Goal: Task Accomplishment & Management: Use online tool/utility

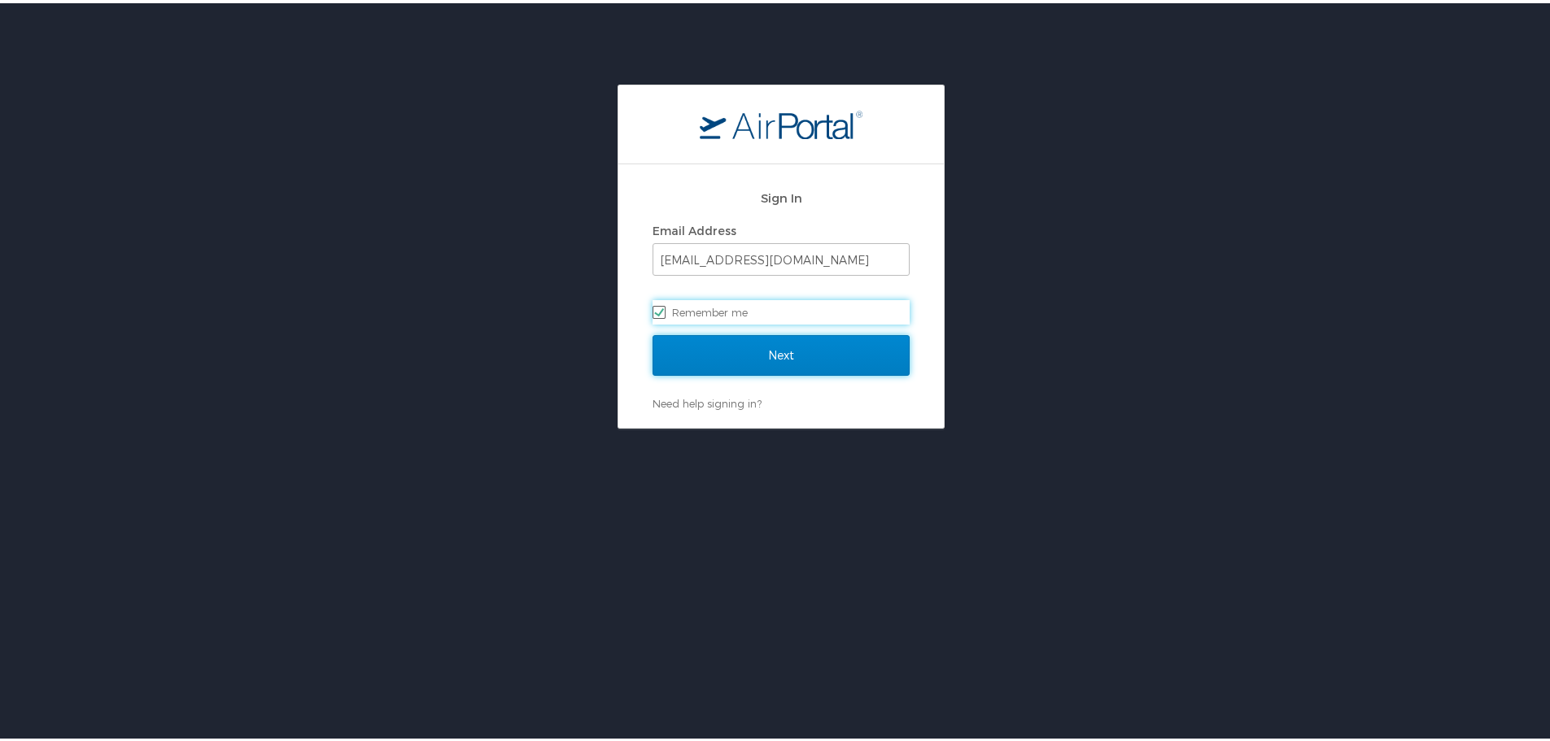
click at [774, 321] on input "Next" at bounding box center [781, 352] width 257 height 41
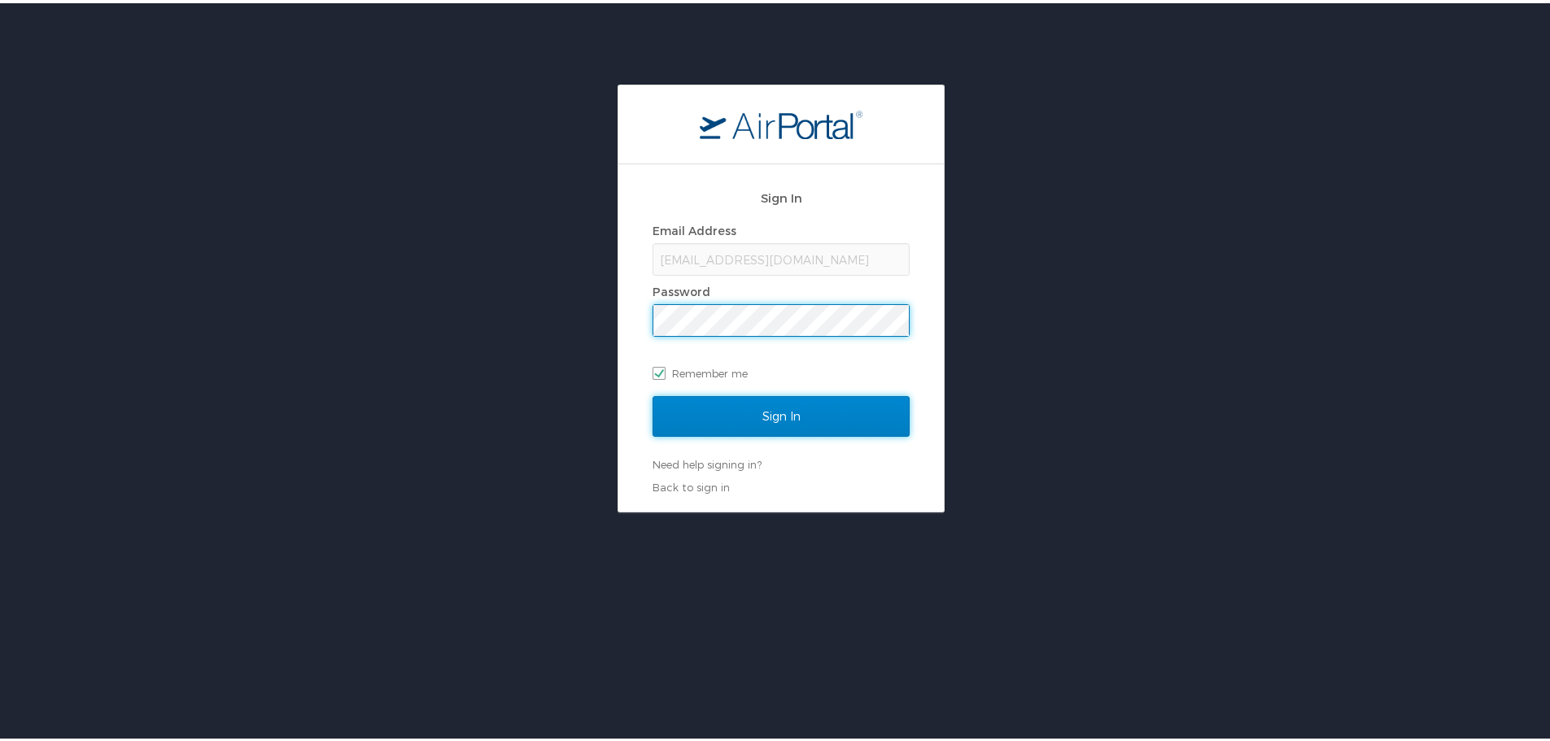
click at [774, 321] on input "Sign In" at bounding box center [781, 413] width 257 height 41
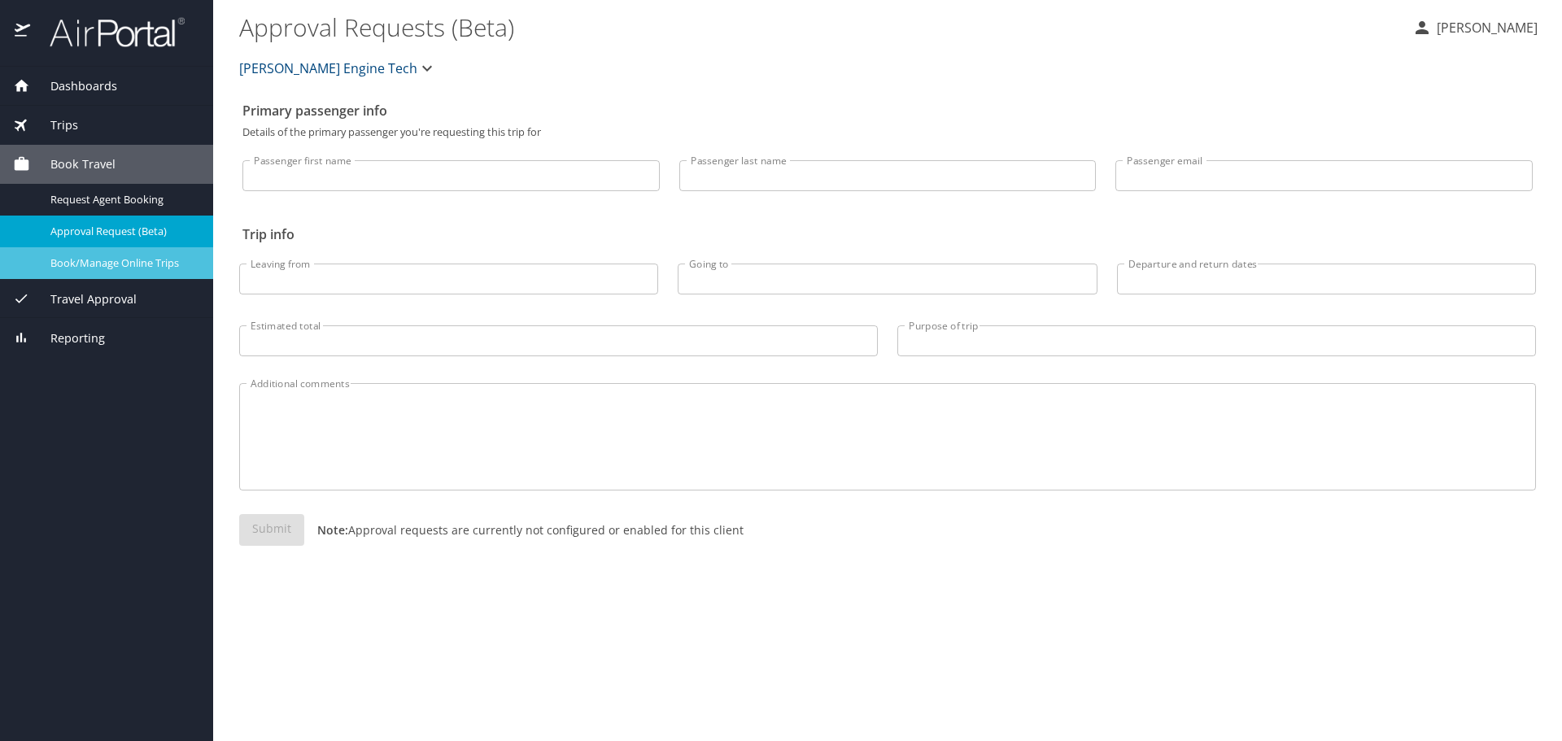
click at [133, 265] on span "Book/Manage Online Trips" at bounding box center [121, 262] width 143 height 15
